Goal: Task Accomplishment & Management: Manage account settings

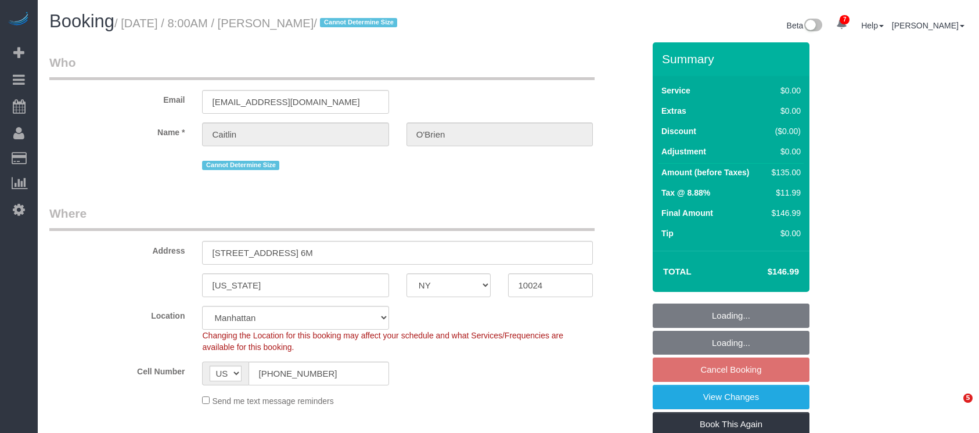
select select "NY"
select select "number:89"
select select "number:90"
select select "number:15"
select select "number:5"
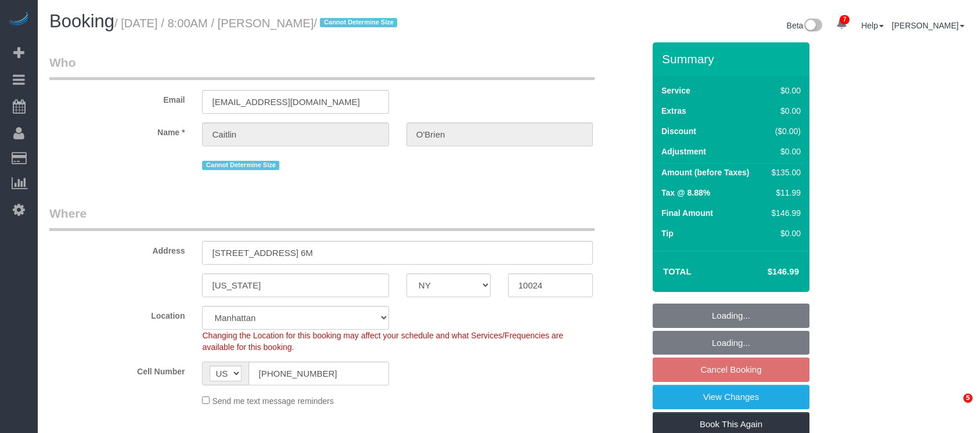
select select "string:stripe-pm_1Qqee04VGloSiKo7obcjrnBA"
select select "spot1"
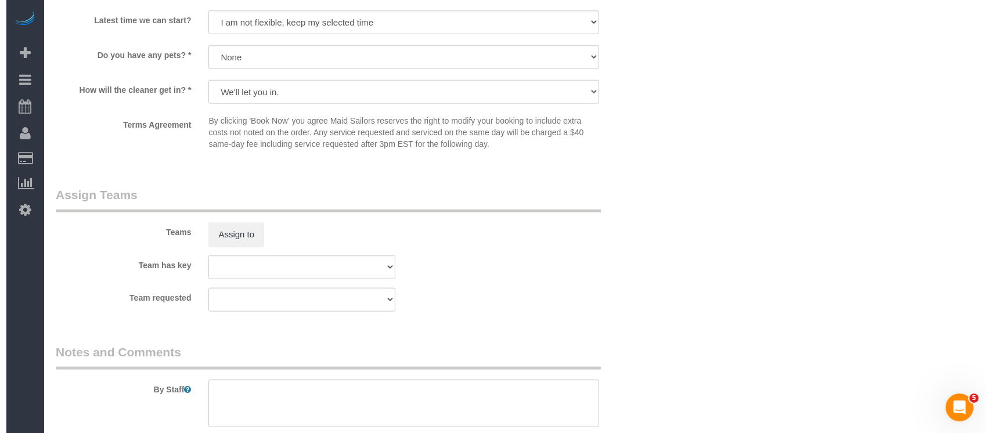
scroll to position [1471, 0]
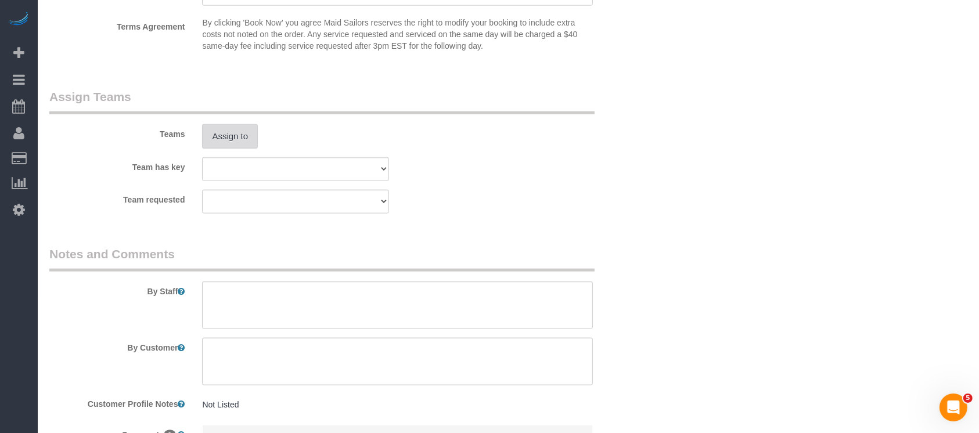
click at [249, 146] on button "Assign to" at bounding box center [230, 136] width 56 height 24
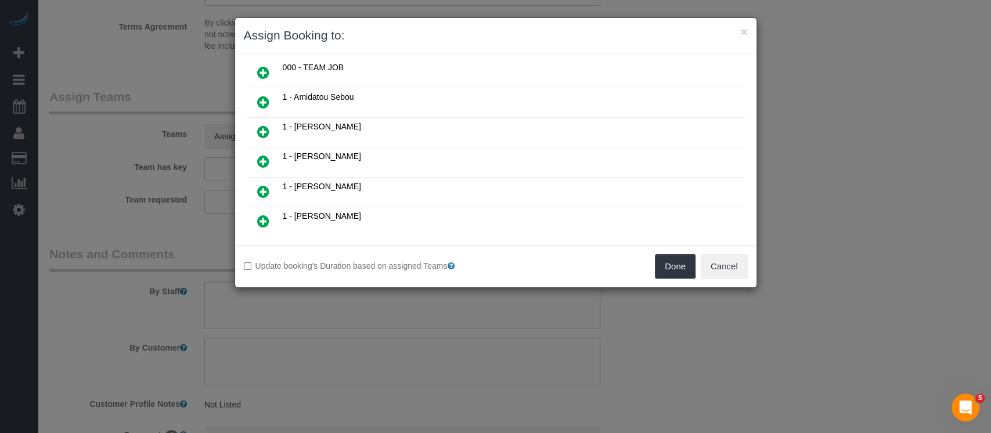
scroll to position [154, 0]
click at [260, 128] on icon at bounding box center [263, 135] width 12 height 14
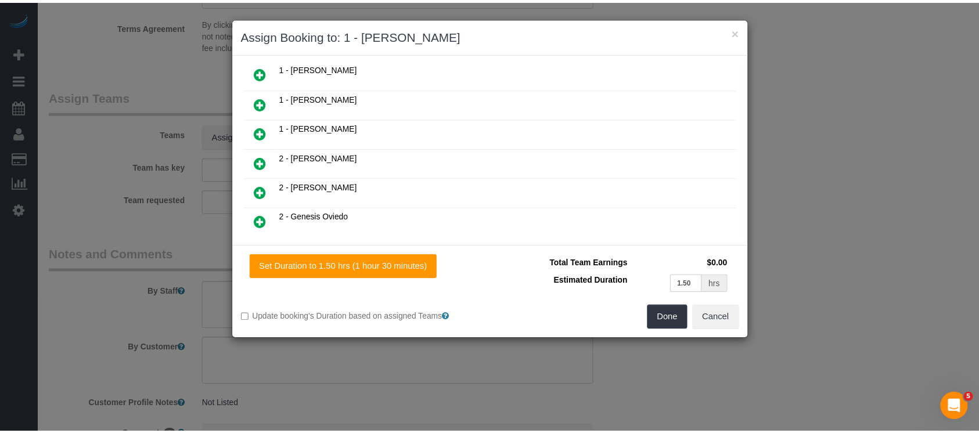
scroll to position [182, 0]
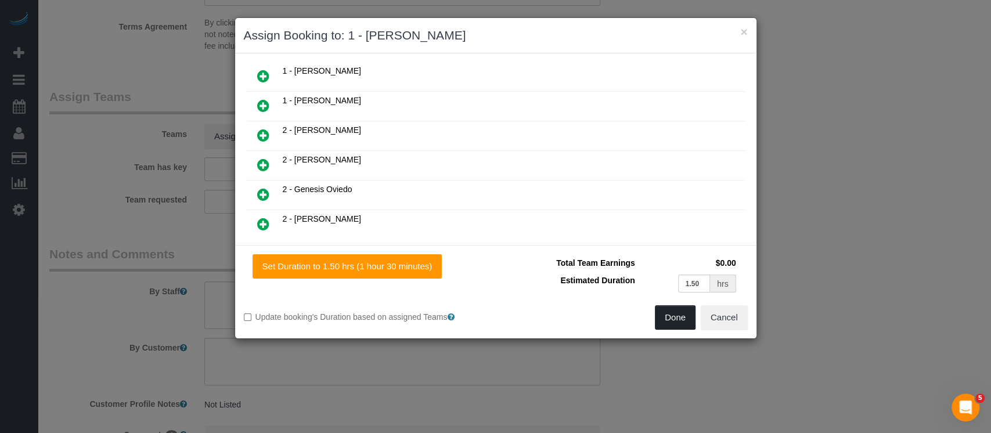
click at [676, 314] on button "Done" at bounding box center [675, 317] width 41 height 24
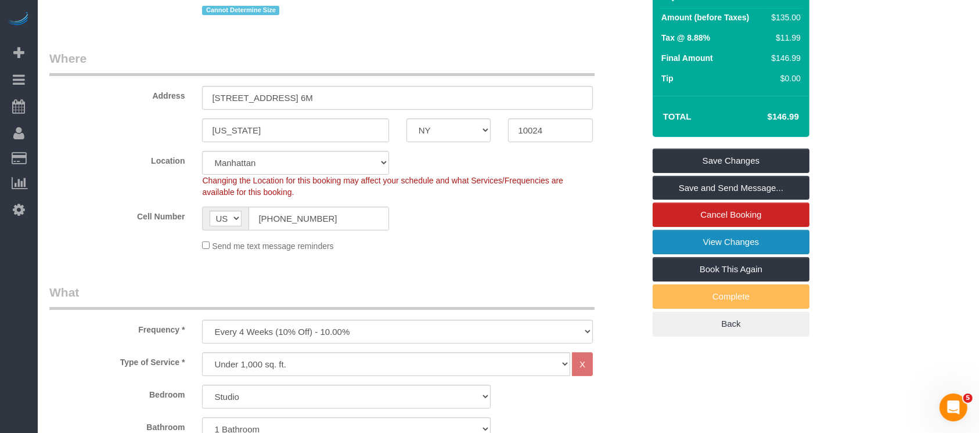
scroll to position [154, 0]
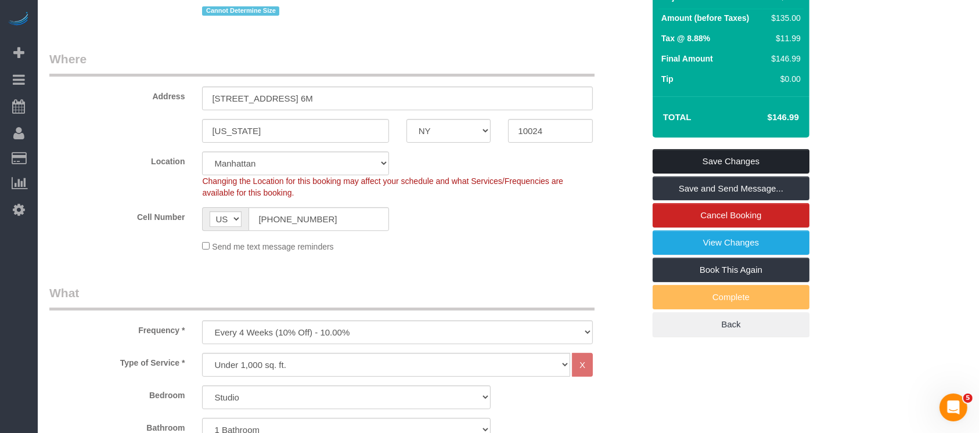
click at [761, 154] on link "Save Changes" at bounding box center [731, 161] width 157 height 24
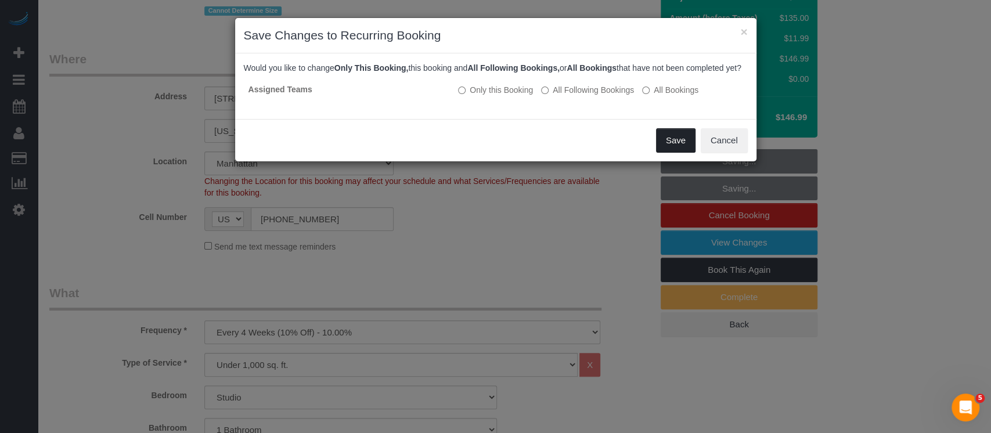
click at [670, 148] on button "Save" at bounding box center [675, 140] width 39 height 24
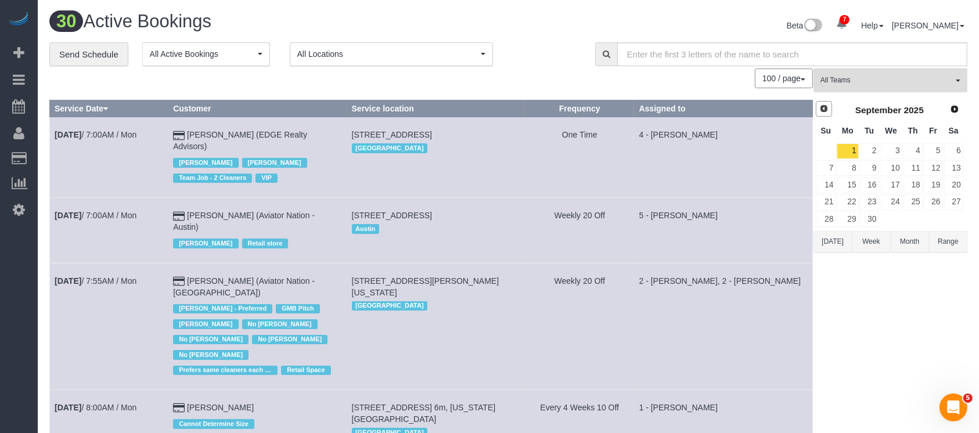
click at [820, 107] on span "Prev" at bounding box center [823, 108] width 9 height 9
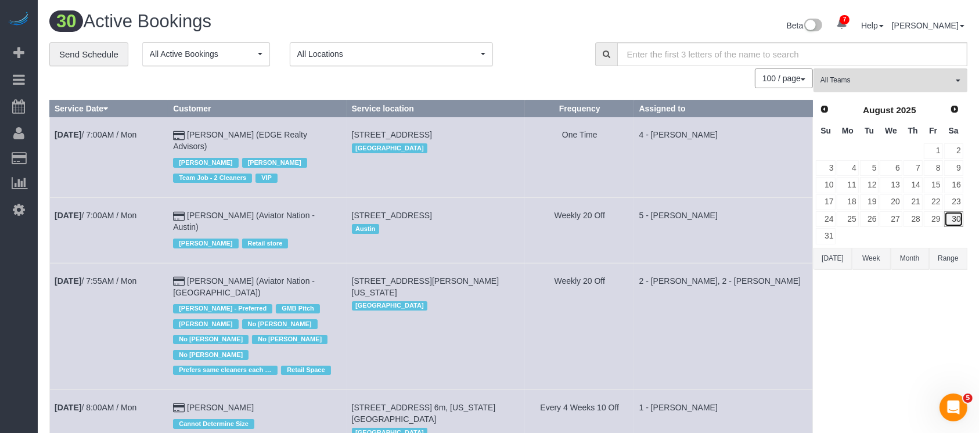
click at [957, 218] on link "30" at bounding box center [953, 219] width 19 height 16
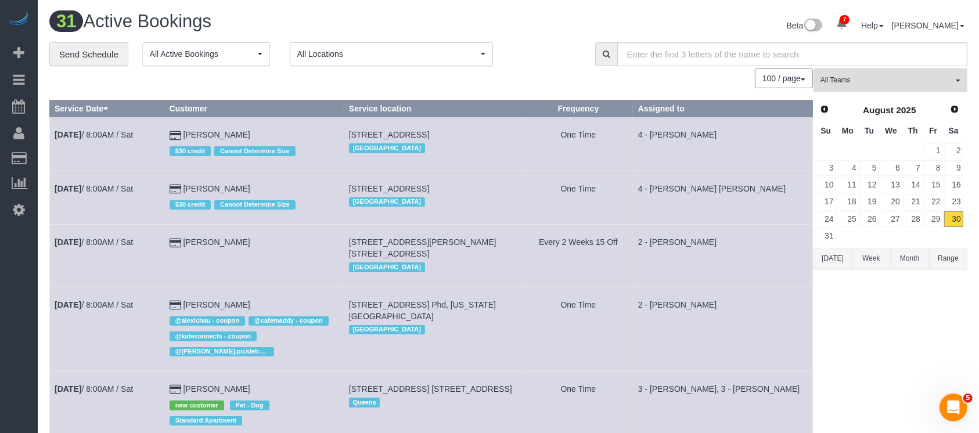
click at [591, 217] on td "One Time" at bounding box center [579, 197] width 110 height 53
click at [823, 231] on link "31" at bounding box center [826, 236] width 20 height 16
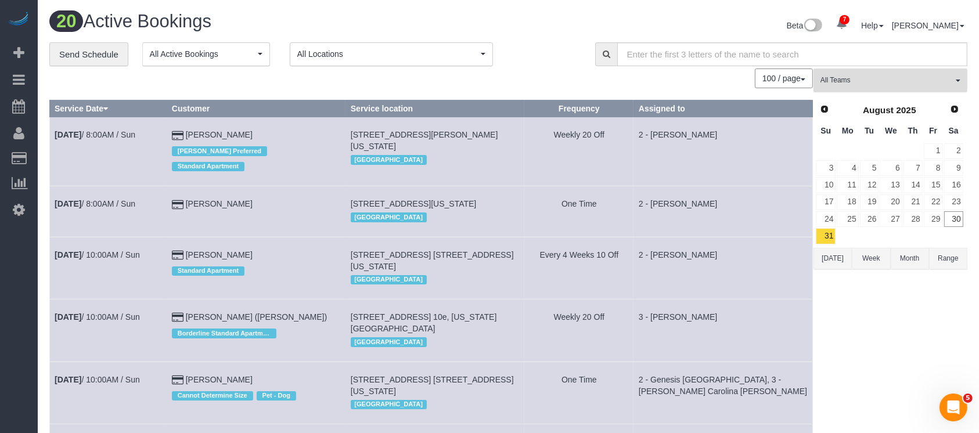
click at [947, 78] on span "All Teams" at bounding box center [887, 80] width 132 height 10
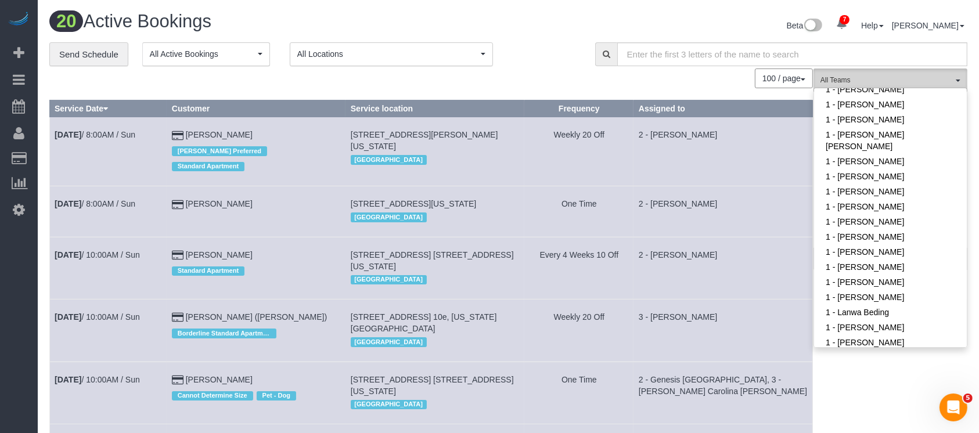
scroll to position [232, 0]
click at [882, 301] on link "1 - [PERSON_NAME]" at bounding box center [890, 296] width 153 height 15
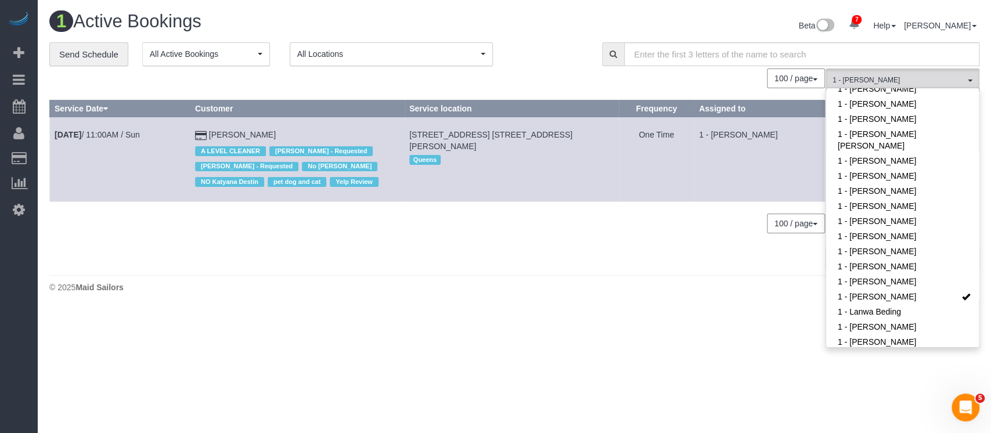
drag, startPoint x: 224, startPoint y: 122, endPoint x: 285, endPoint y: 130, distance: 61.4
click at [279, 128] on td "[PERSON_NAME] A LEVEL CLEANER [PERSON_NAME] - Requested [PERSON_NAME] - Request…" at bounding box center [297, 159] width 214 height 84
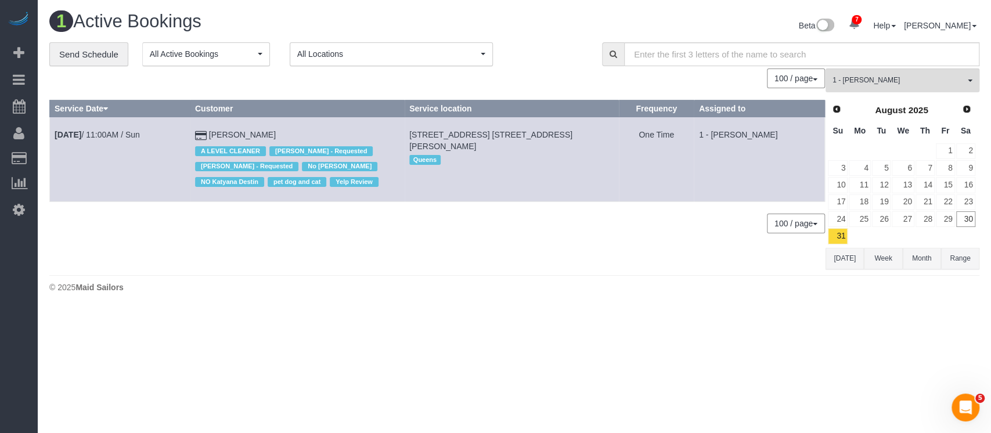
click at [556, 217] on div "100 / page 10 / page 20 / page 30 / page 40 / page 50 / page 100 / page" at bounding box center [437, 224] width 776 height 20
drag, startPoint x: 962, startPoint y: 82, endPoint x: 962, endPoint y: 94, distance: 11.6
click at [962, 86] on button "1 - [PERSON_NAME] All Teams" at bounding box center [903, 81] width 154 height 24
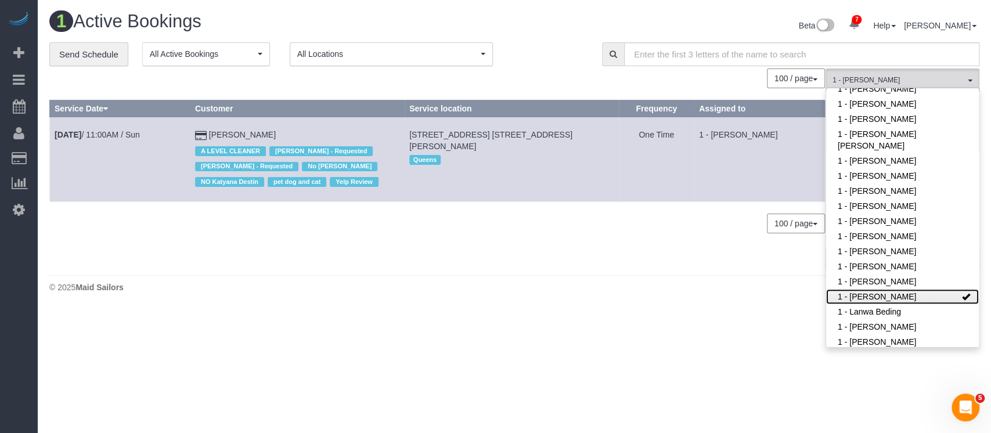
click at [929, 298] on link "1 - [PERSON_NAME]" at bounding box center [902, 296] width 153 height 15
click at [643, 282] on div "© 2025 Maid Sailors" at bounding box center [514, 288] width 930 height 12
